Goal: Information Seeking & Learning: Check status

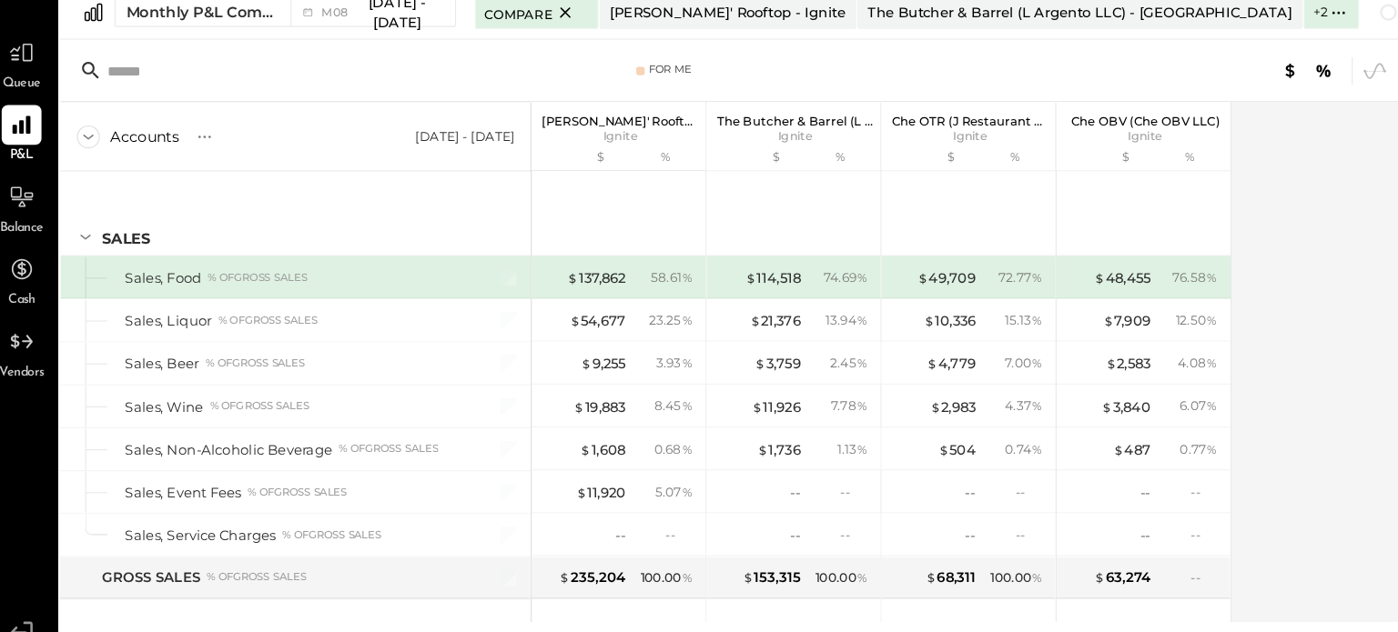
scroll to position [4573, 0]
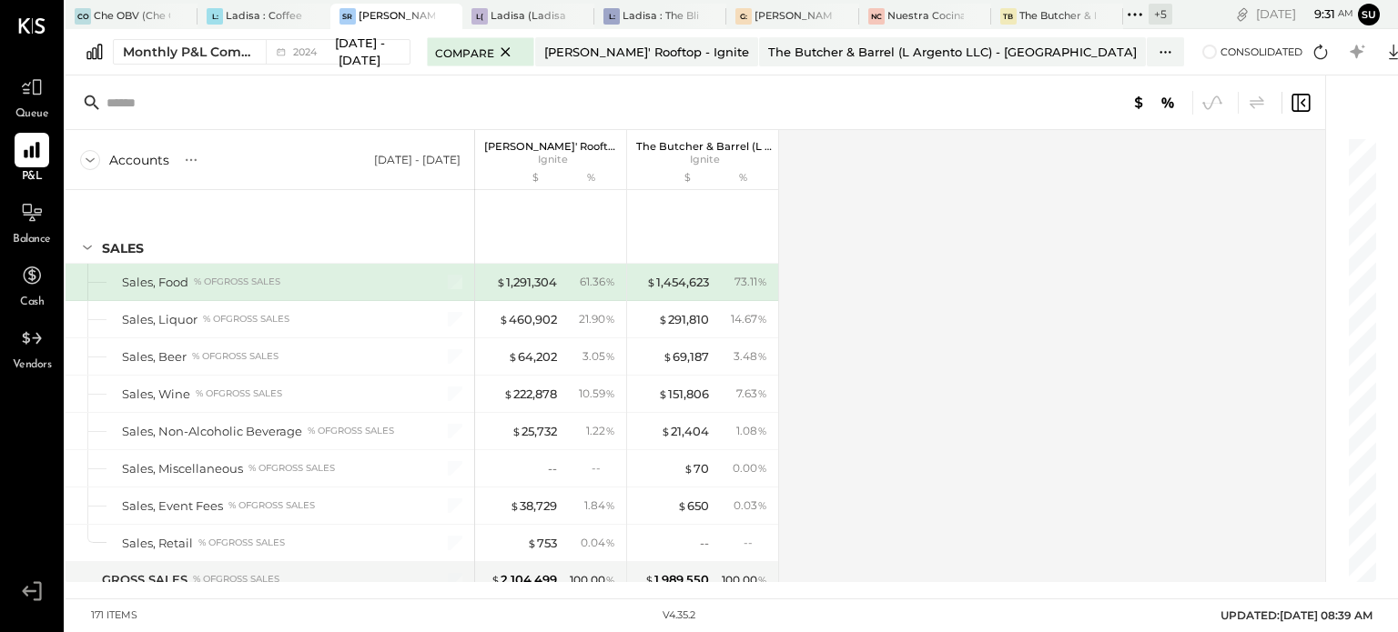
scroll to position [4848, 0]
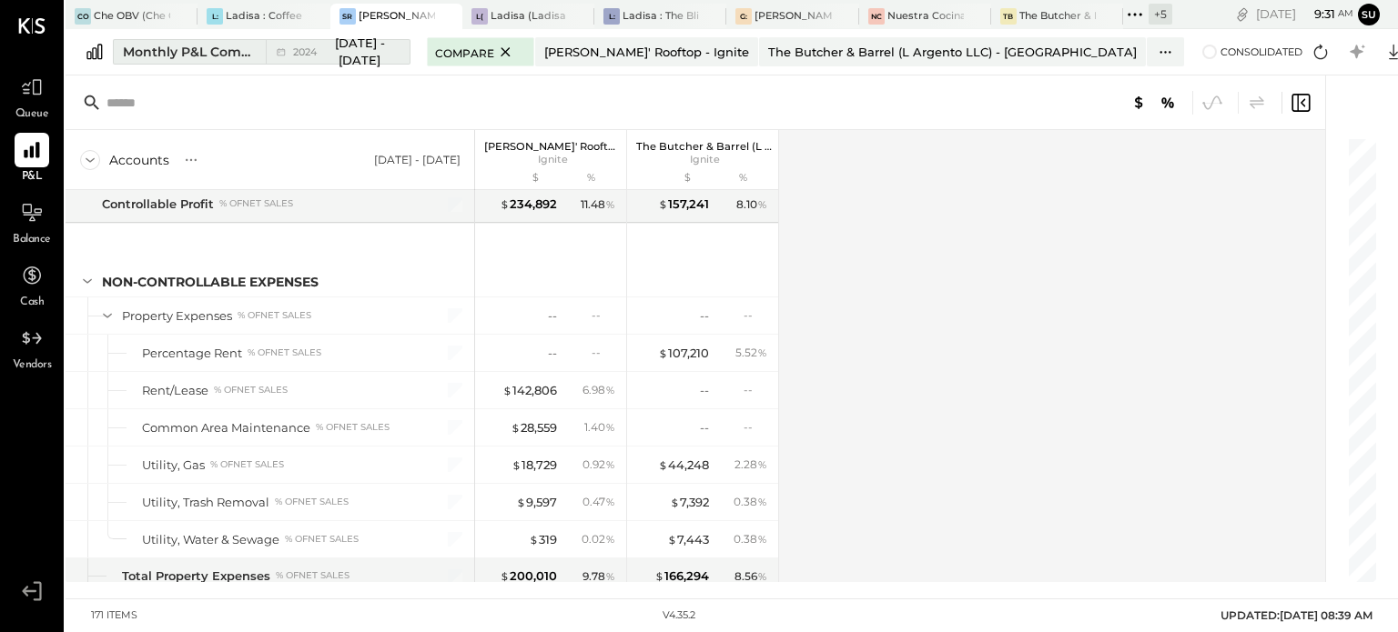
click at [213, 52] on div "Monthly P&L Comparison" at bounding box center [189, 52] width 132 height 18
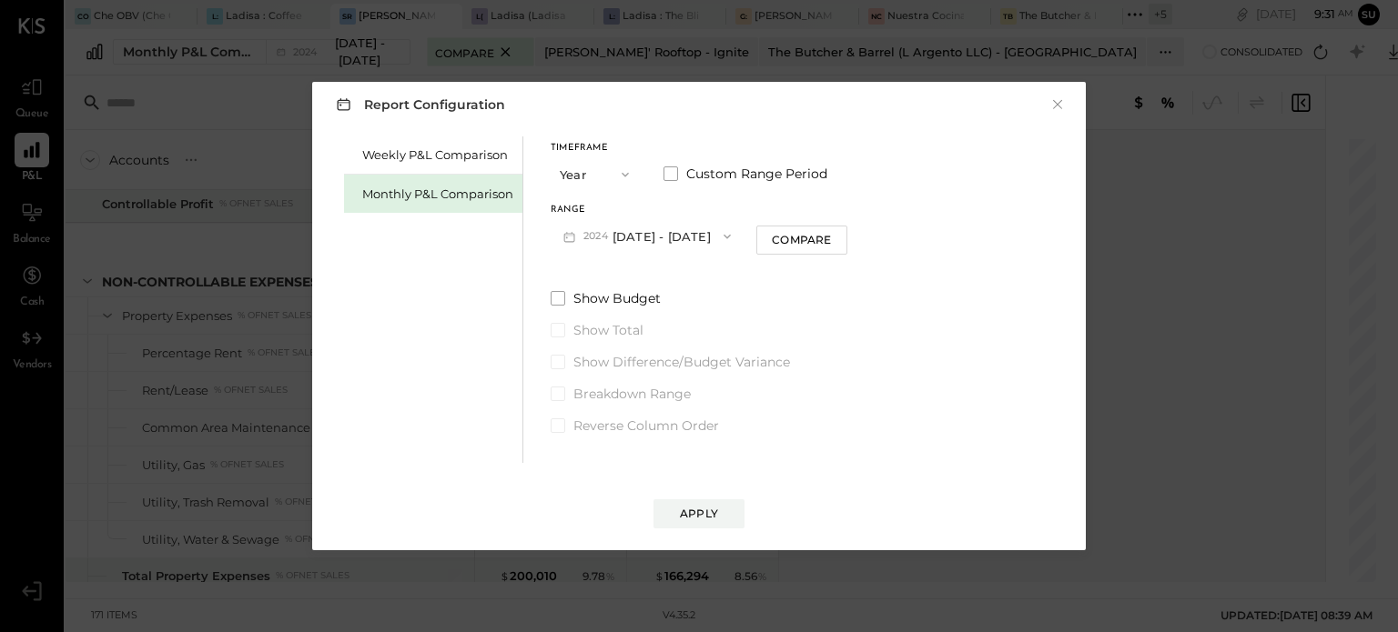
click at [622, 180] on icon "button" at bounding box center [625, 174] width 15 height 15
click at [584, 177] on span "Month" at bounding box center [583, 174] width 36 height 12
click at [813, 232] on div "Compare" at bounding box center [800, 239] width 59 height 15
click at [719, 237] on icon "button" at bounding box center [726, 236] width 15 height 15
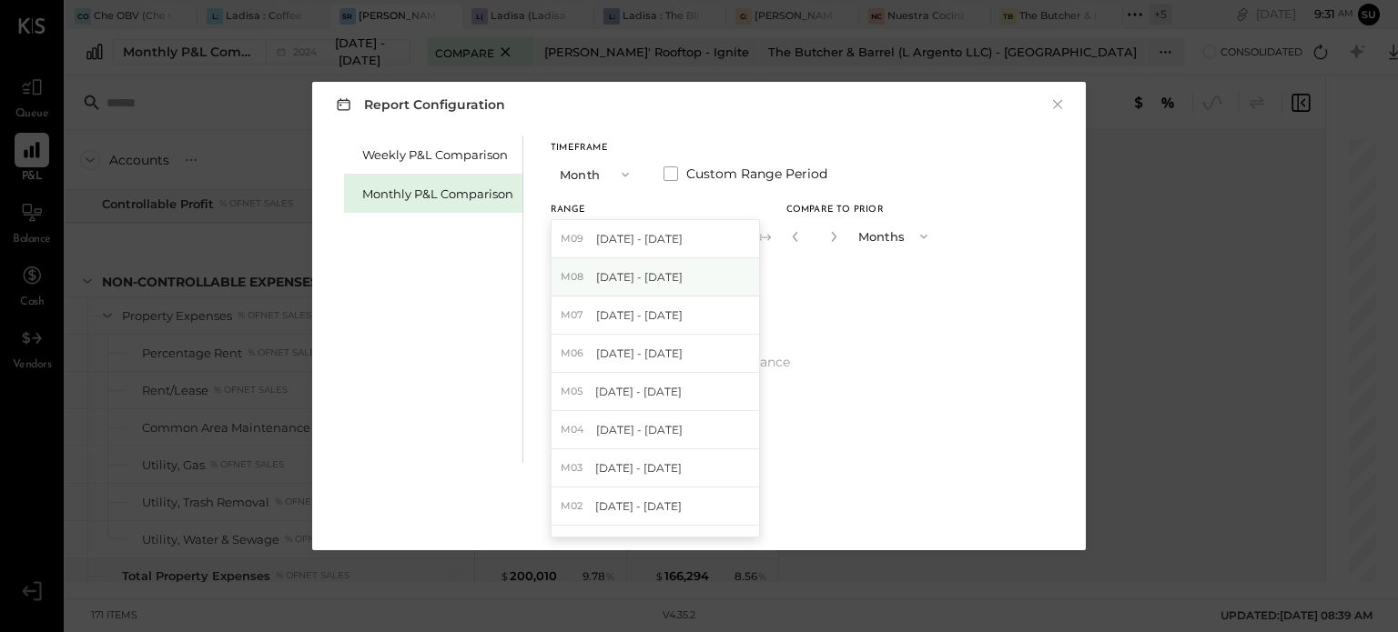
click at [672, 276] on span "[DATE] - [DATE]" at bounding box center [639, 276] width 86 height 15
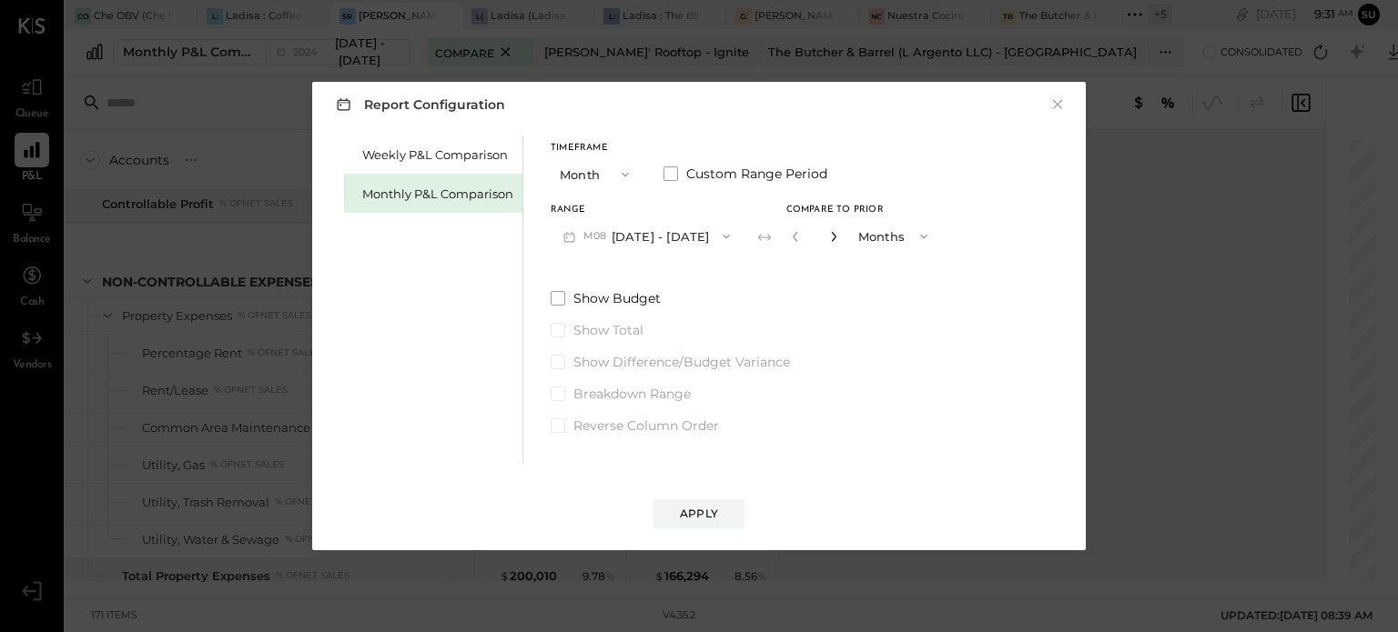
click at [828, 236] on icon "button" at bounding box center [833, 236] width 11 height 11
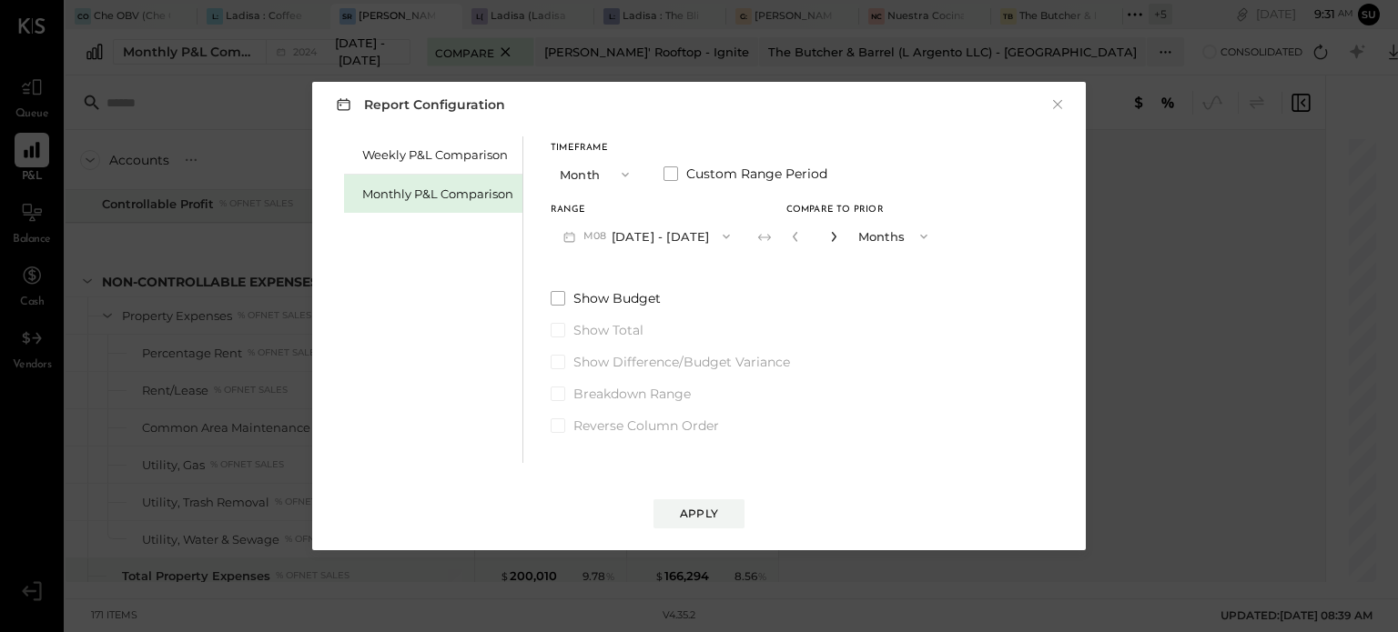
click at [828, 236] on icon "button" at bounding box center [833, 236] width 11 height 11
type input "*"
click at [704, 516] on div "Apply" at bounding box center [699, 513] width 38 height 15
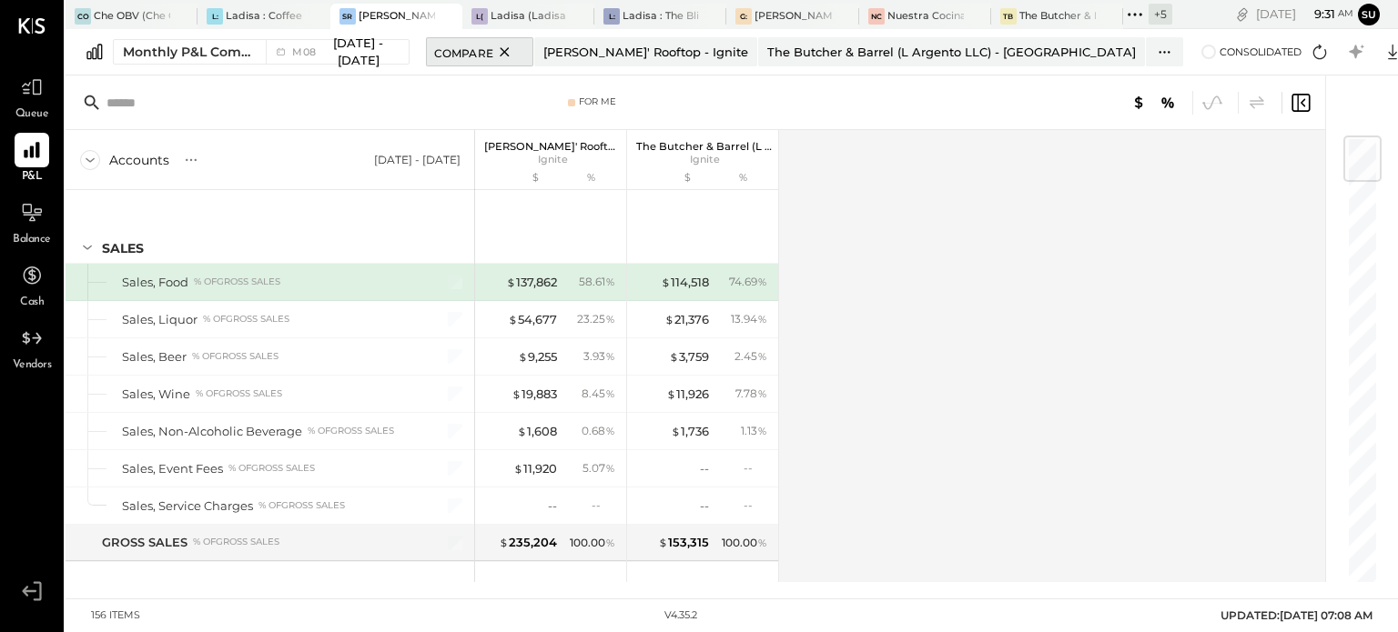
click at [516, 50] on icon at bounding box center [504, 52] width 23 height 22
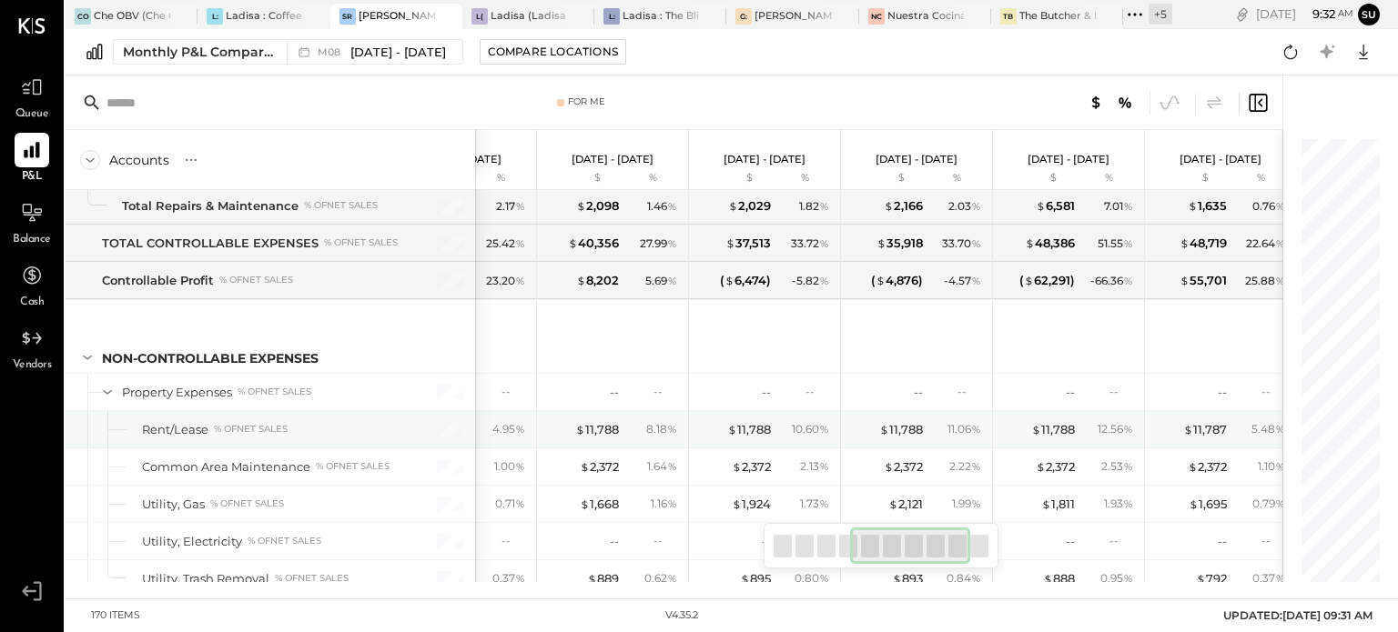
scroll to position [0, 545]
